Goal: Navigation & Orientation: Find specific page/section

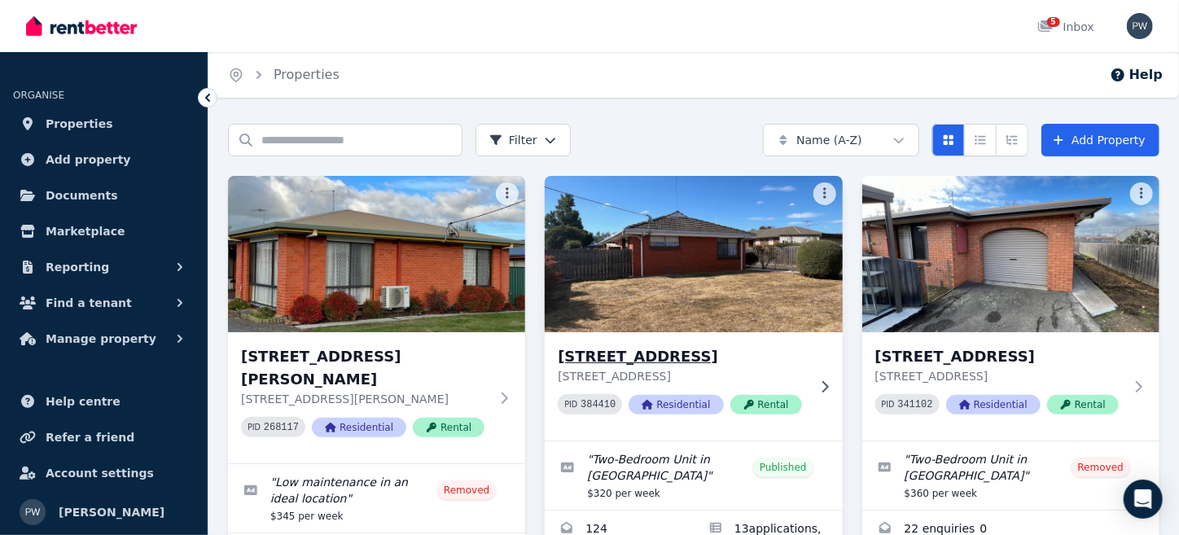
click at [651, 274] on img at bounding box center [693, 254] width 313 height 164
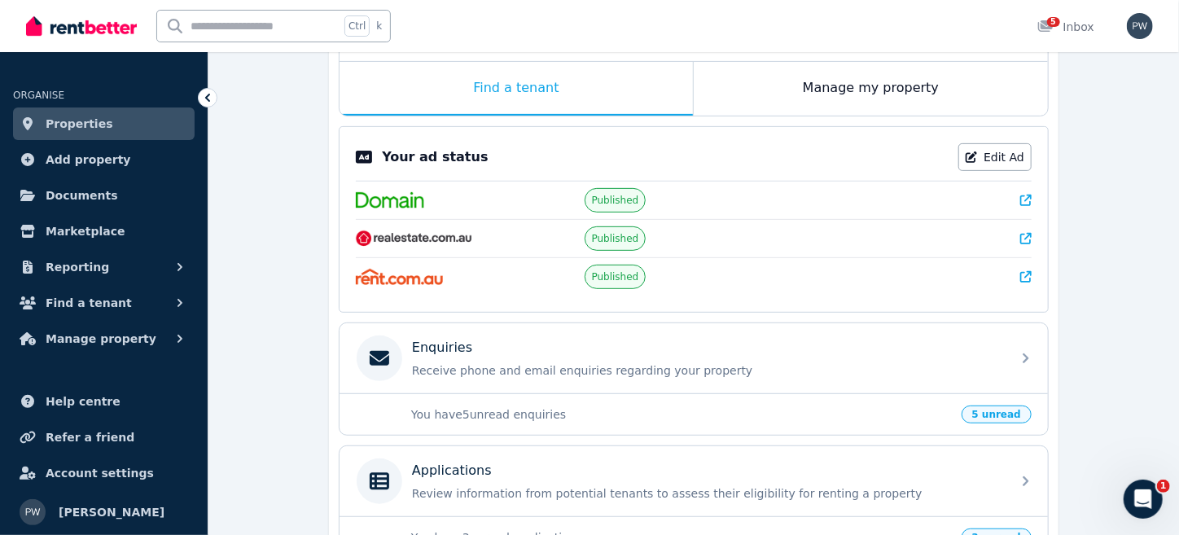
scroll to position [270, 0]
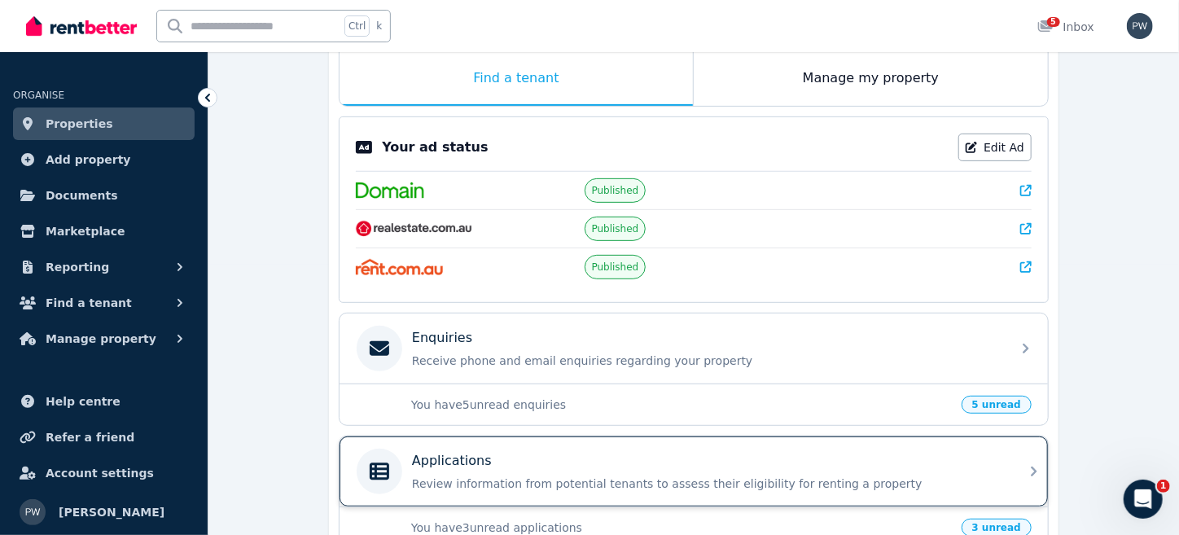
click at [435, 457] on p "Applications" at bounding box center [452, 461] width 80 height 20
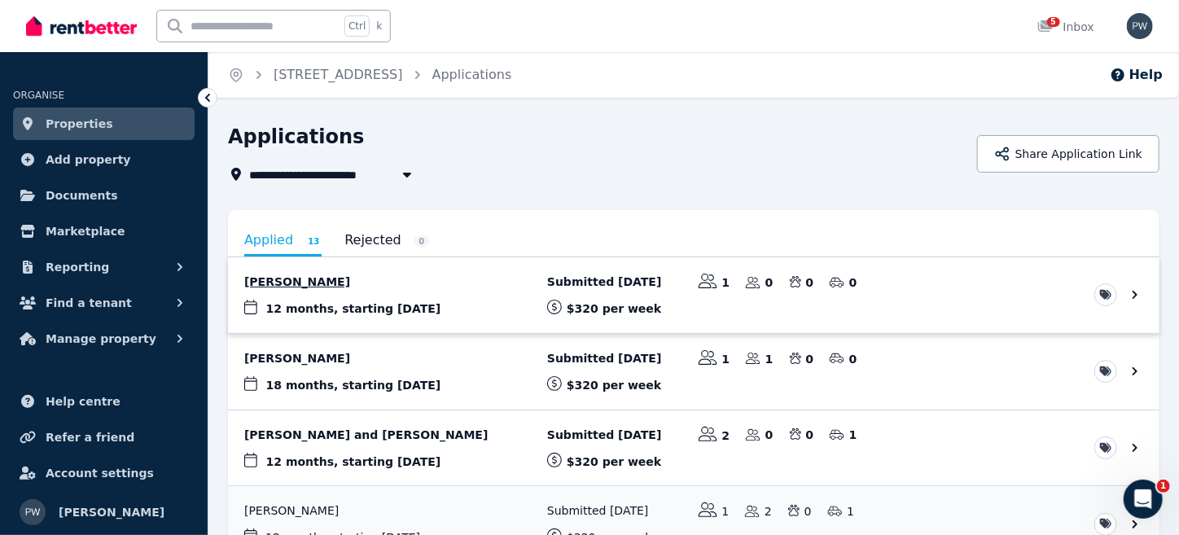
click at [283, 284] on link "View application: Shanae Smith" at bounding box center [693, 295] width 931 height 76
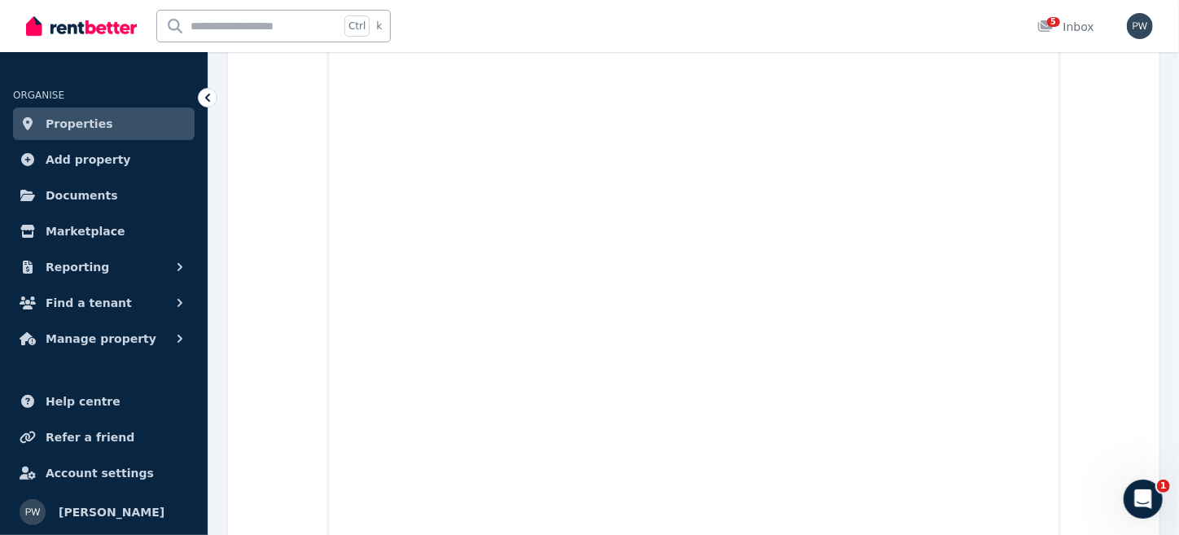
scroll to position [2985, 0]
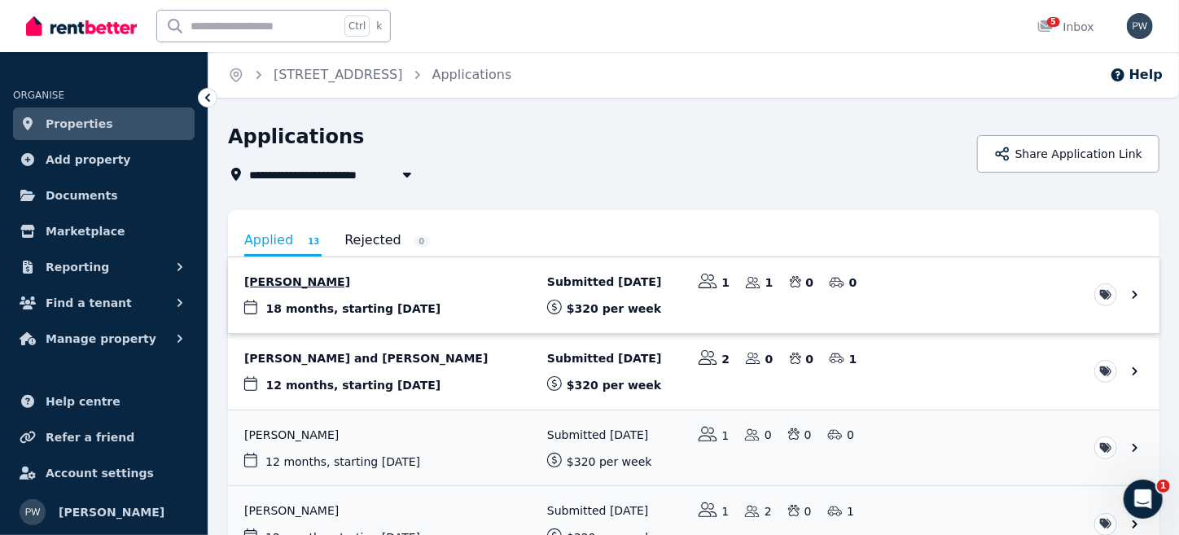
click at [302, 285] on link "View application: Hayley Collins" at bounding box center [693, 295] width 931 height 76
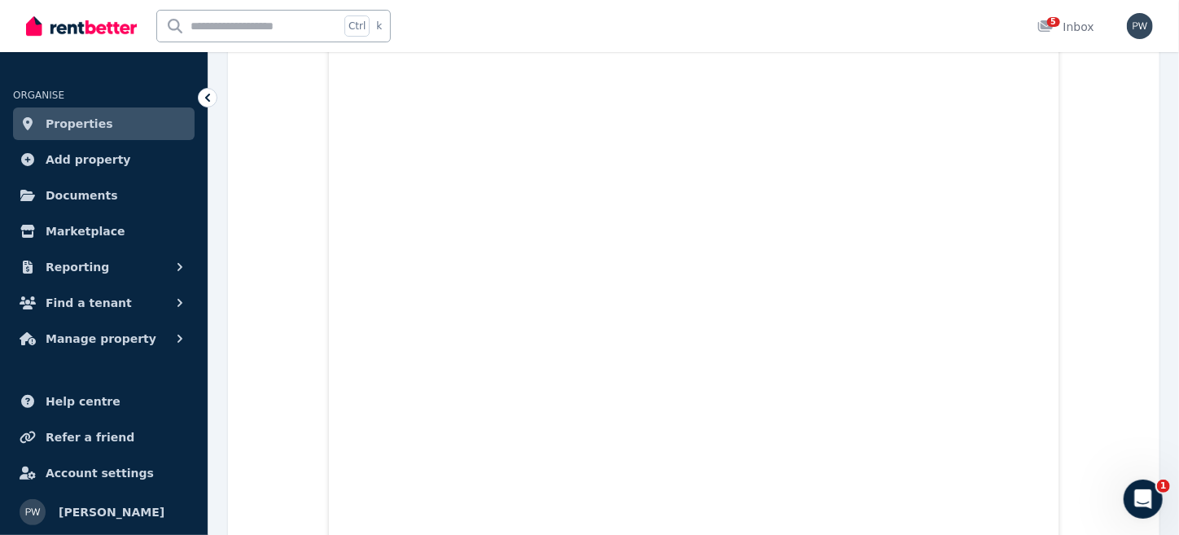
scroll to position [16368, 0]
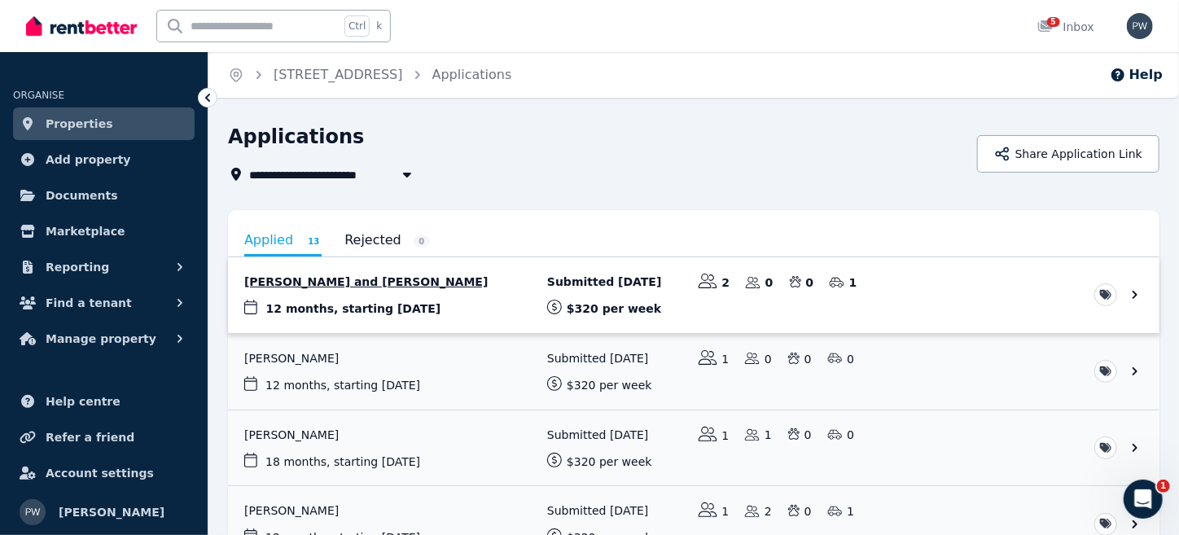
click at [348, 286] on link "View application: Rajveer Sidhu and Rajpal Singh" at bounding box center [693, 295] width 931 height 76
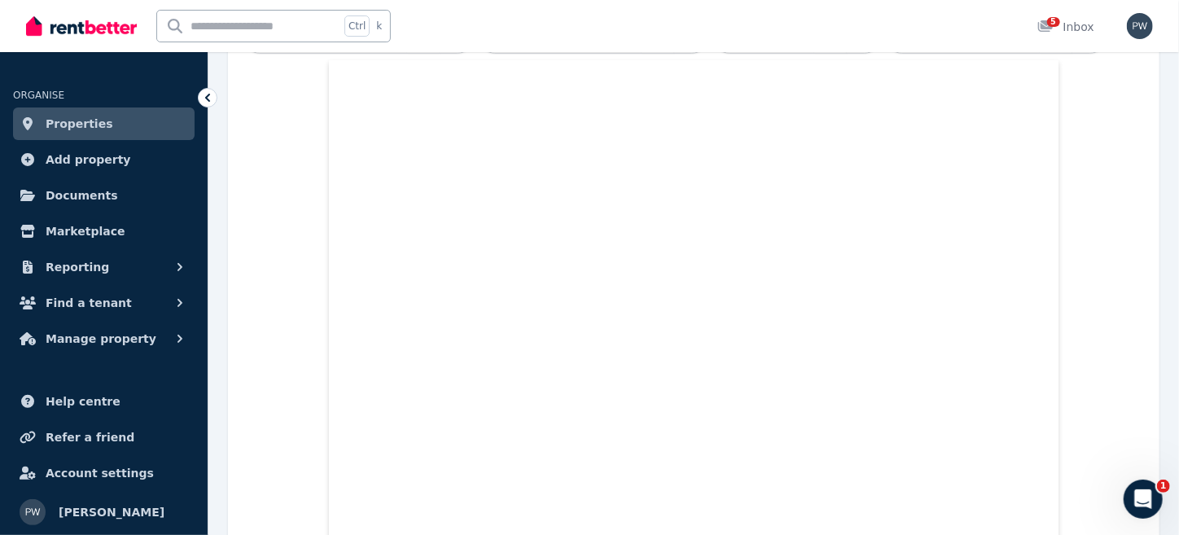
scroll to position [584, 0]
click at [205, 94] on icon at bounding box center [207, 98] width 16 height 16
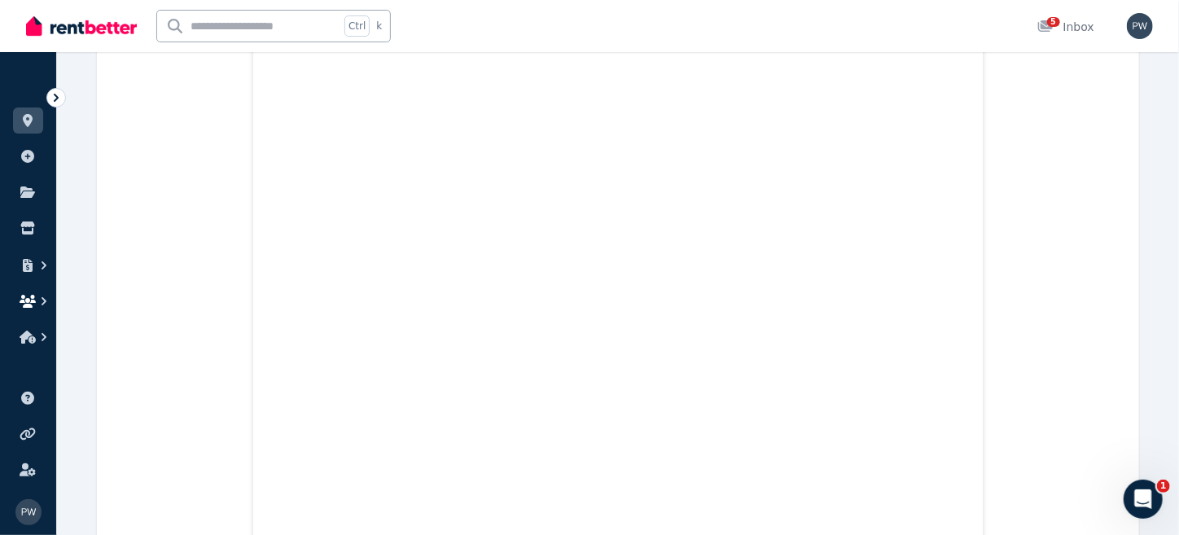
click at [28, 298] on icon "button" at bounding box center [28, 301] width 16 height 13
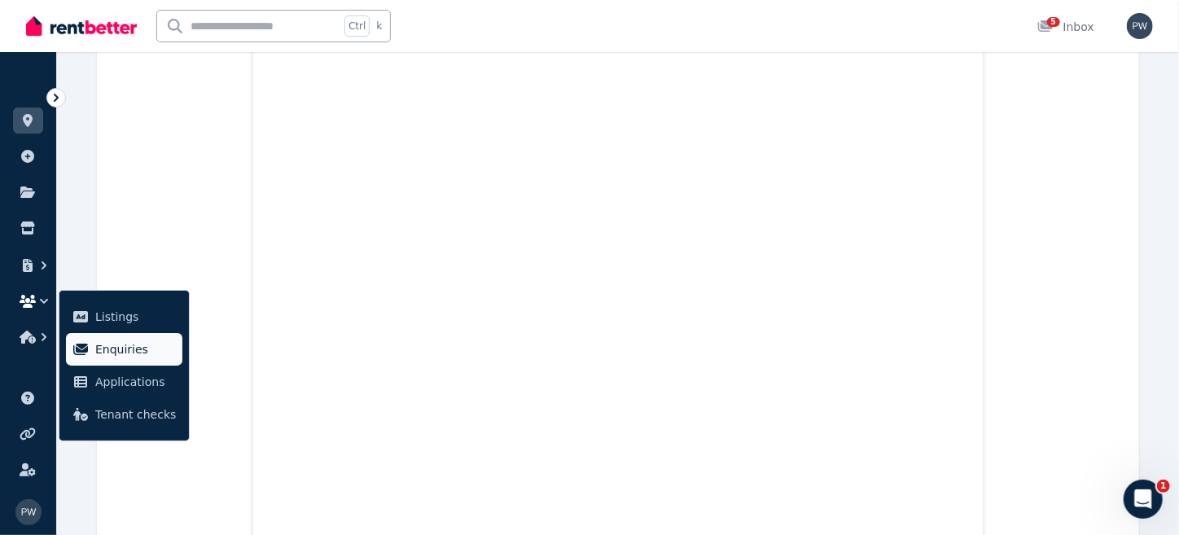
click at [107, 351] on span "Enquiries" at bounding box center [135, 350] width 81 height 20
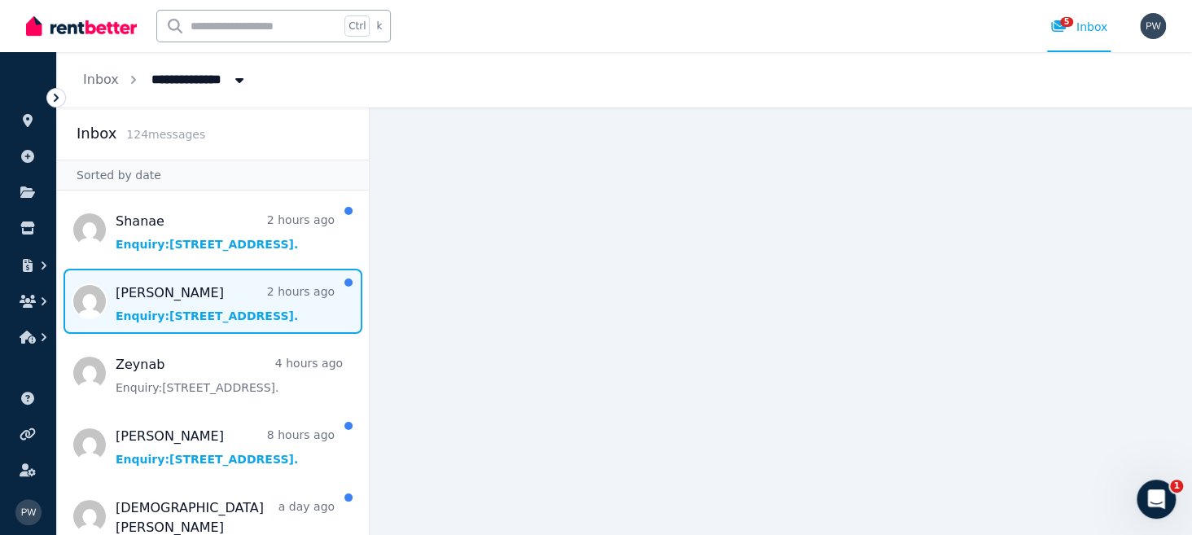
click at [165, 305] on span "Message list" at bounding box center [213, 301] width 312 height 65
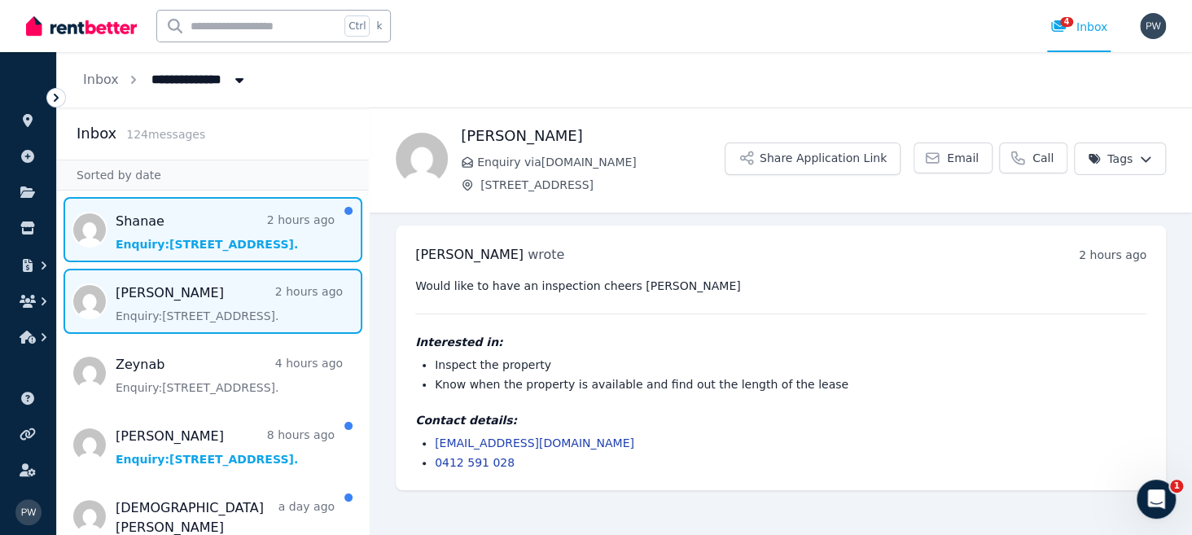
click at [155, 234] on span "Message list" at bounding box center [213, 229] width 312 height 65
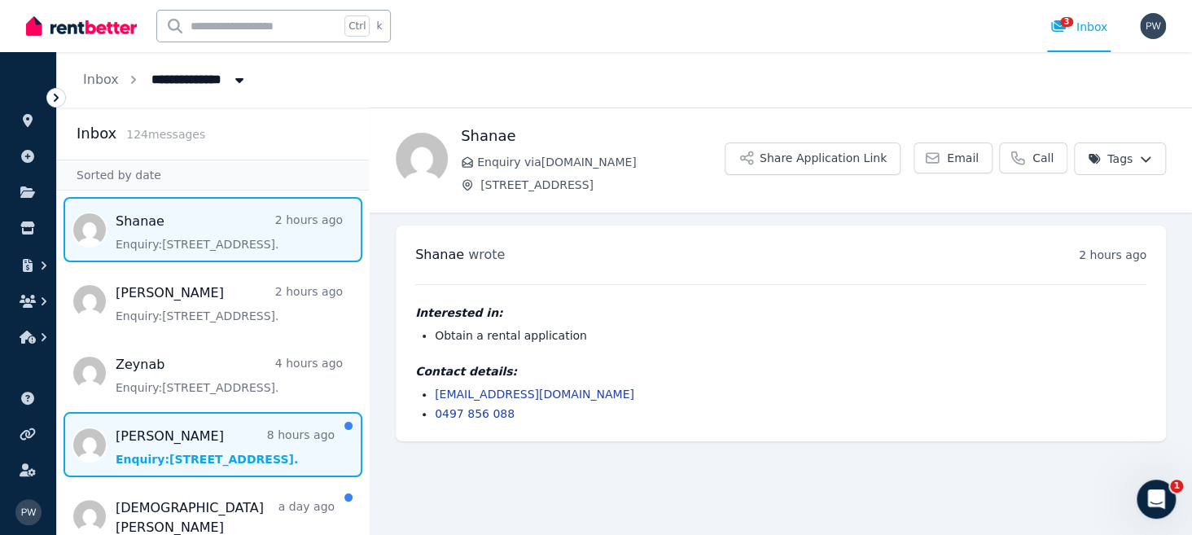
click at [127, 454] on span "Message list" at bounding box center [213, 444] width 312 height 65
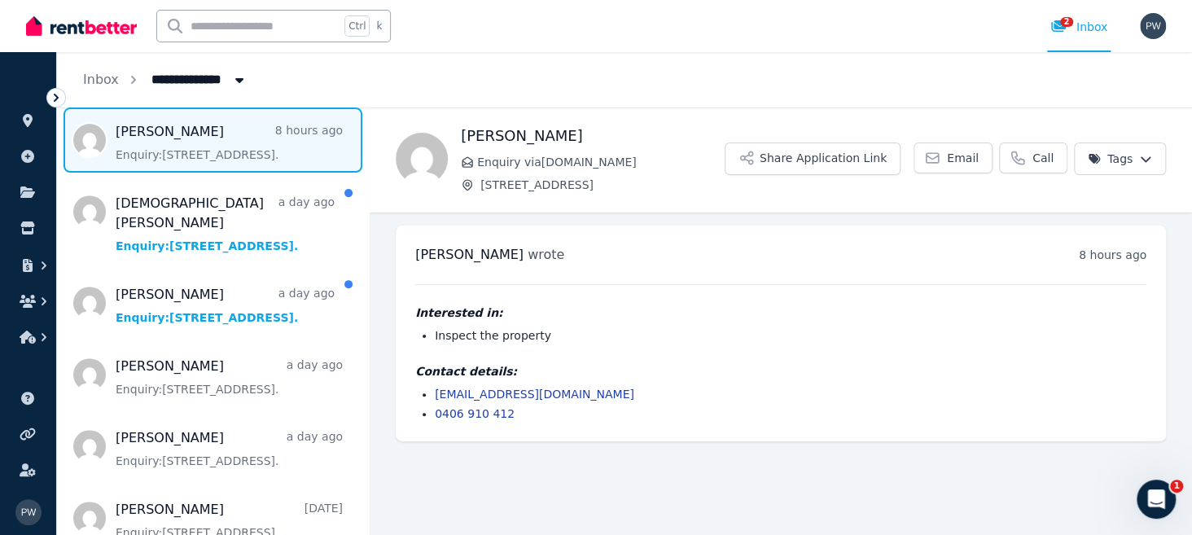
scroll to position [326, 0]
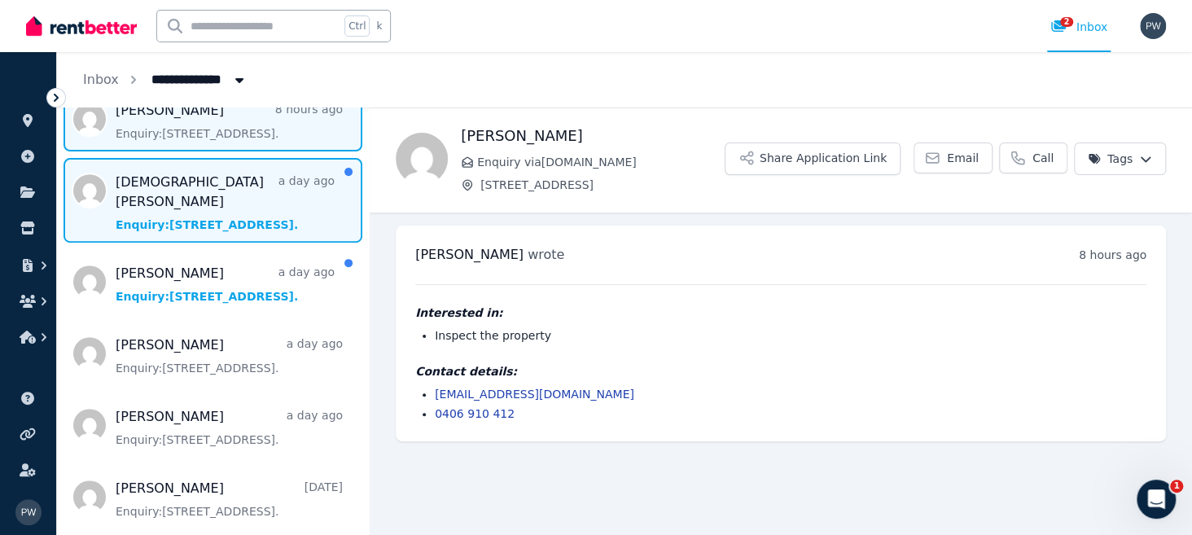
click at [195, 204] on span "Message list" at bounding box center [213, 200] width 312 height 85
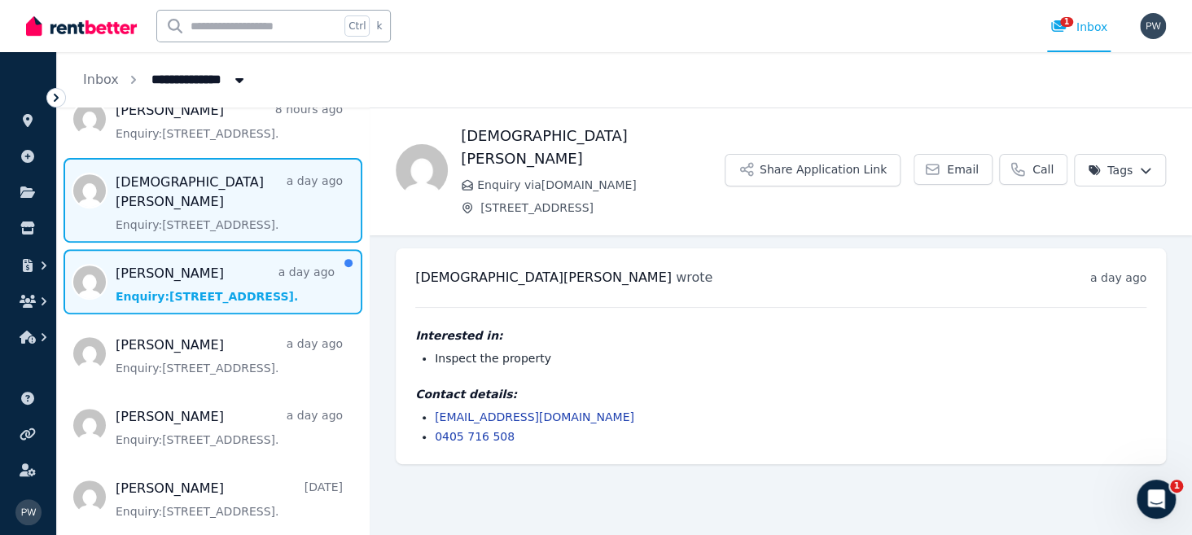
click at [179, 276] on span "Message list" at bounding box center [213, 281] width 312 height 65
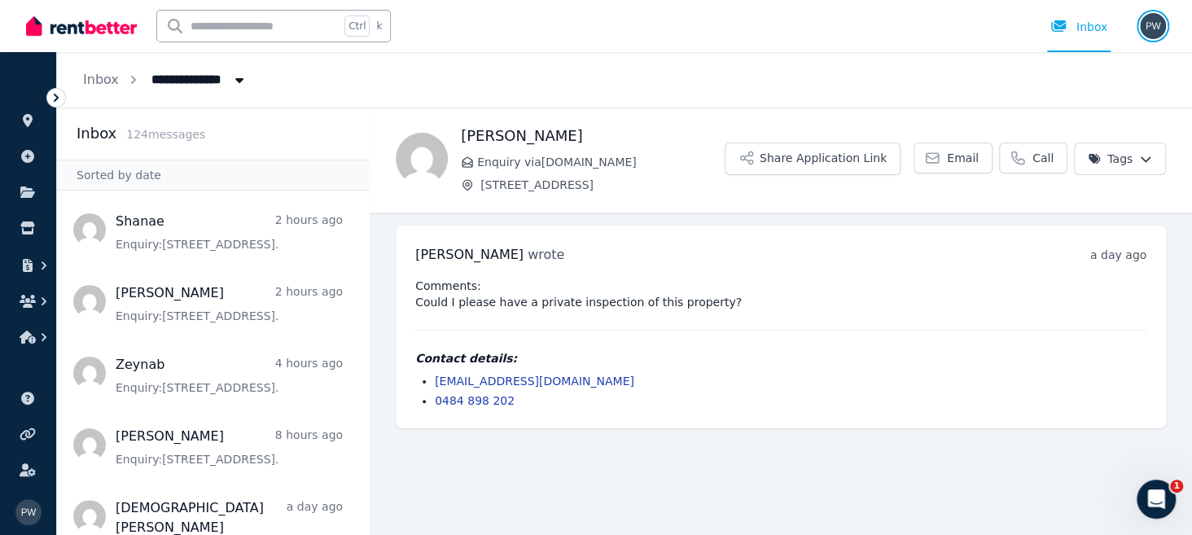
click at [1154, 26] on img "button" at bounding box center [1153, 26] width 26 height 26
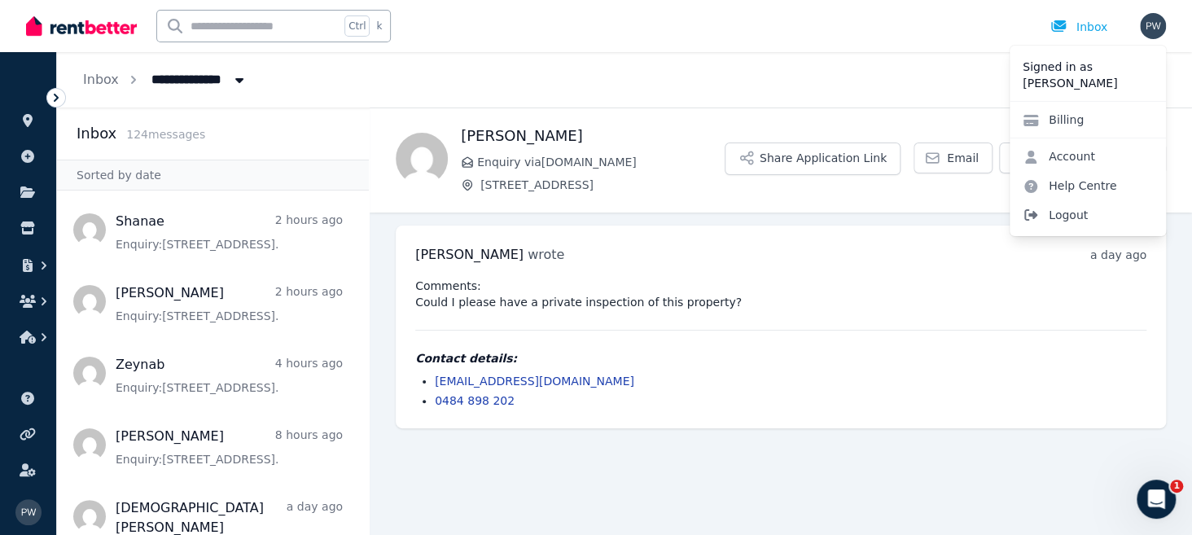
click at [1071, 214] on span "Logout" at bounding box center [1088, 214] width 156 height 29
